Goal: Navigation & Orientation: Find specific page/section

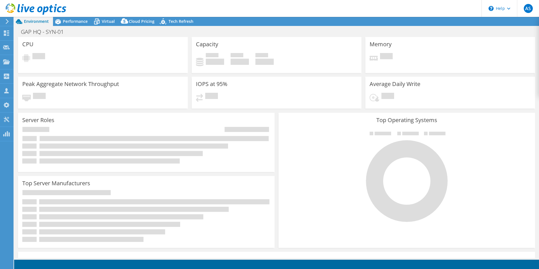
select select "EULondon"
select select "GBP"
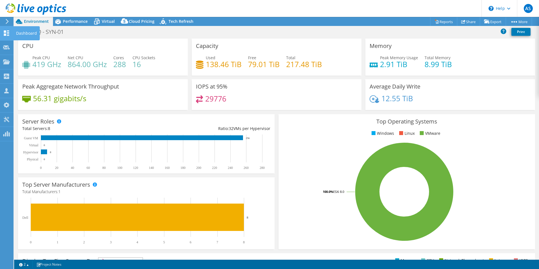
click at [21, 33] on div "Dashboard" at bounding box center [26, 33] width 27 height 14
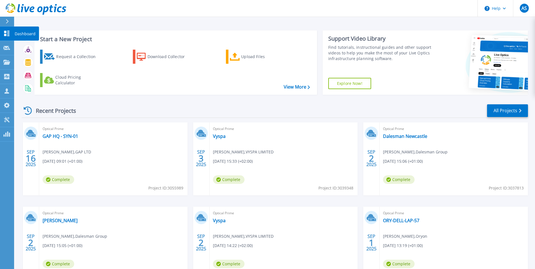
click at [22, 36] on p "Dashboard" at bounding box center [25, 34] width 21 height 15
click at [11, 22] on div at bounding box center [9, 22] width 9 height 10
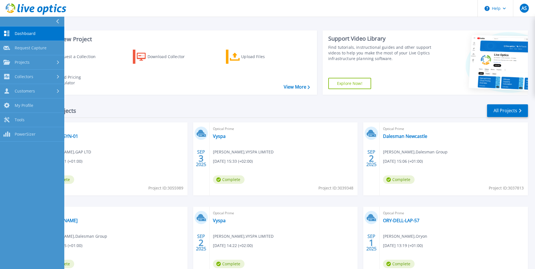
click at [121, 101] on div "Recent Projects All Projects SEP 16 2025 Optical Prime GAP HQ - SYN-01 Hussain …" at bounding box center [275, 197] width 506 height 196
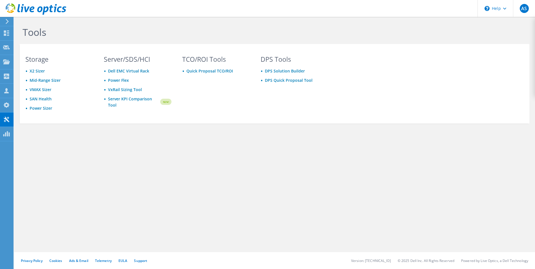
click at [6, 22] on icon at bounding box center [7, 21] width 4 height 5
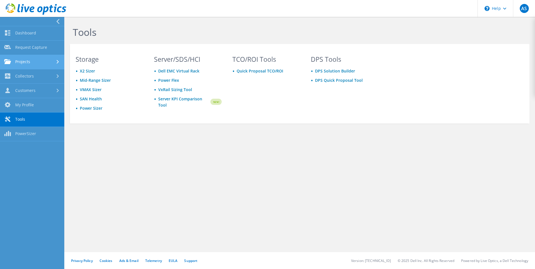
click at [28, 59] on link "Projects" at bounding box center [32, 62] width 64 height 14
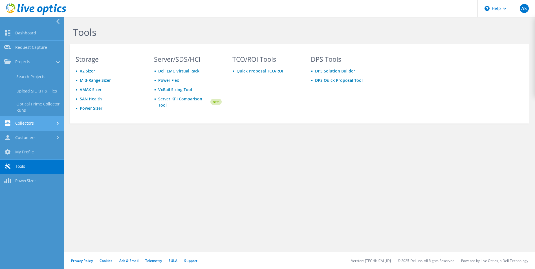
click at [31, 122] on link "Collectors" at bounding box center [32, 124] width 64 height 14
click at [29, 137] on link "Customers" at bounding box center [32, 138] width 64 height 14
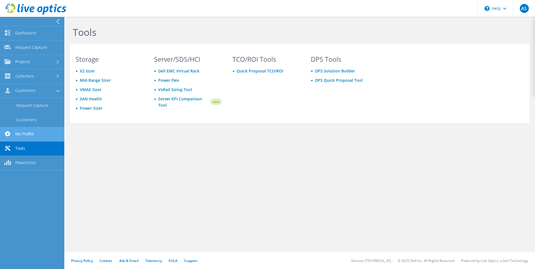
click at [27, 137] on link "My Profile" at bounding box center [32, 134] width 64 height 14
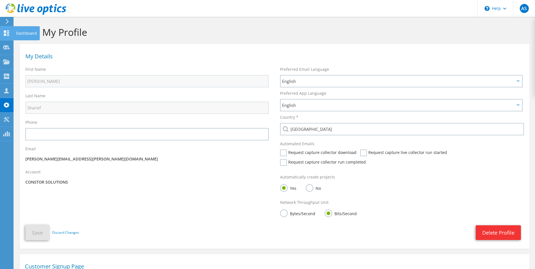
click at [23, 31] on div "Dashboard" at bounding box center [26, 33] width 27 height 14
